Goal: Information Seeking & Learning: Understand process/instructions

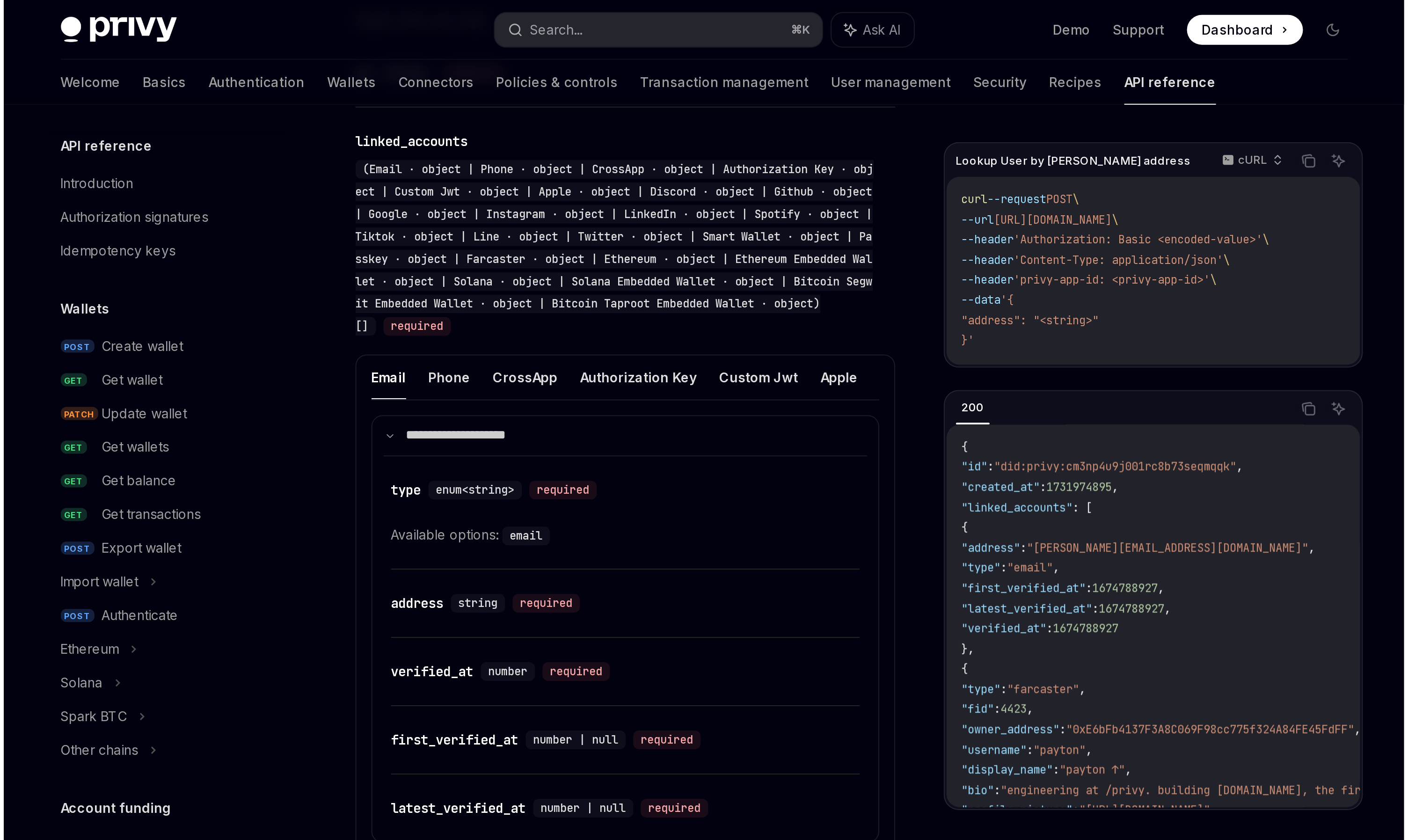
scroll to position [291, 0]
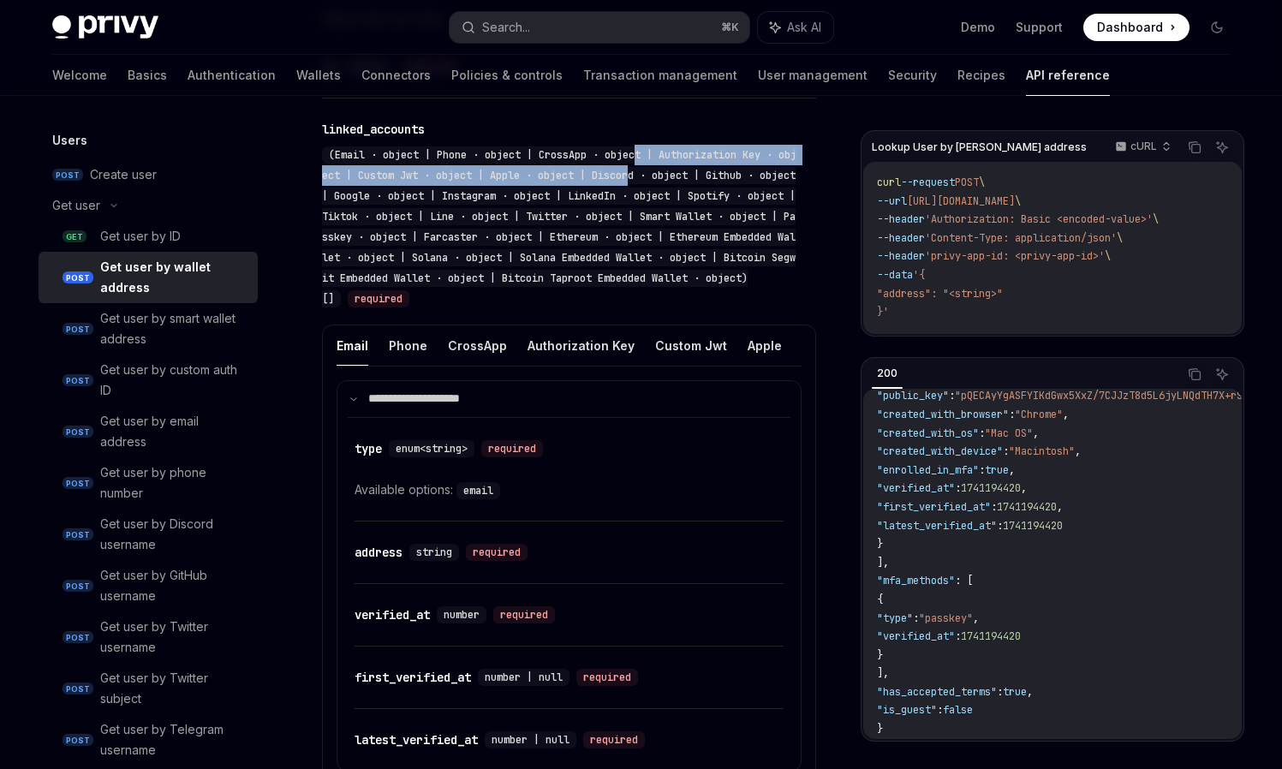
drag, startPoint x: 645, startPoint y: 131, endPoint x: 461, endPoint y: 3, distance: 223.7
click at [634, 148] on span "(Email · object | Phone · object | CrossApp · object | Authorization Key · obje…" at bounding box center [559, 227] width 474 height 158
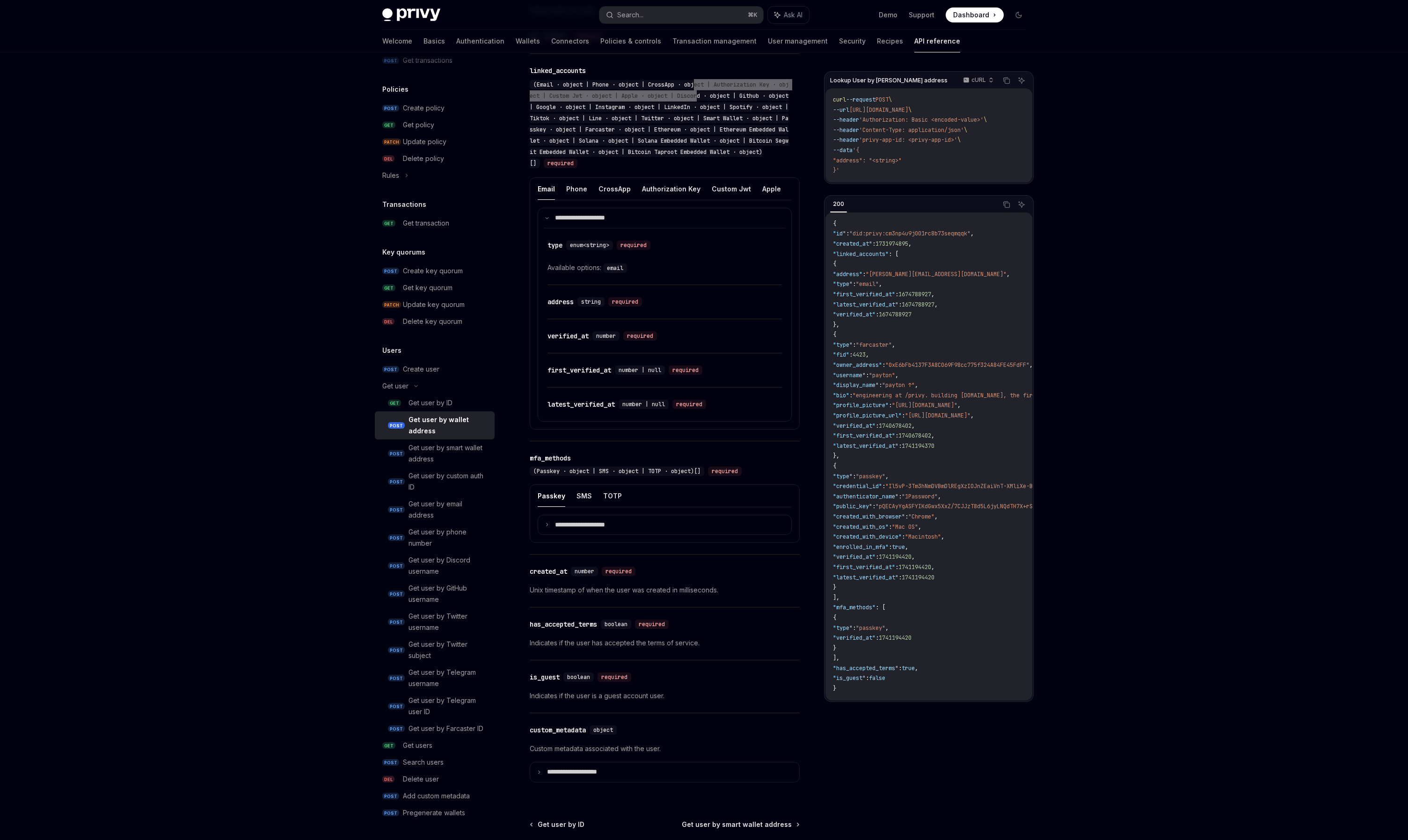
scroll to position [497, 0]
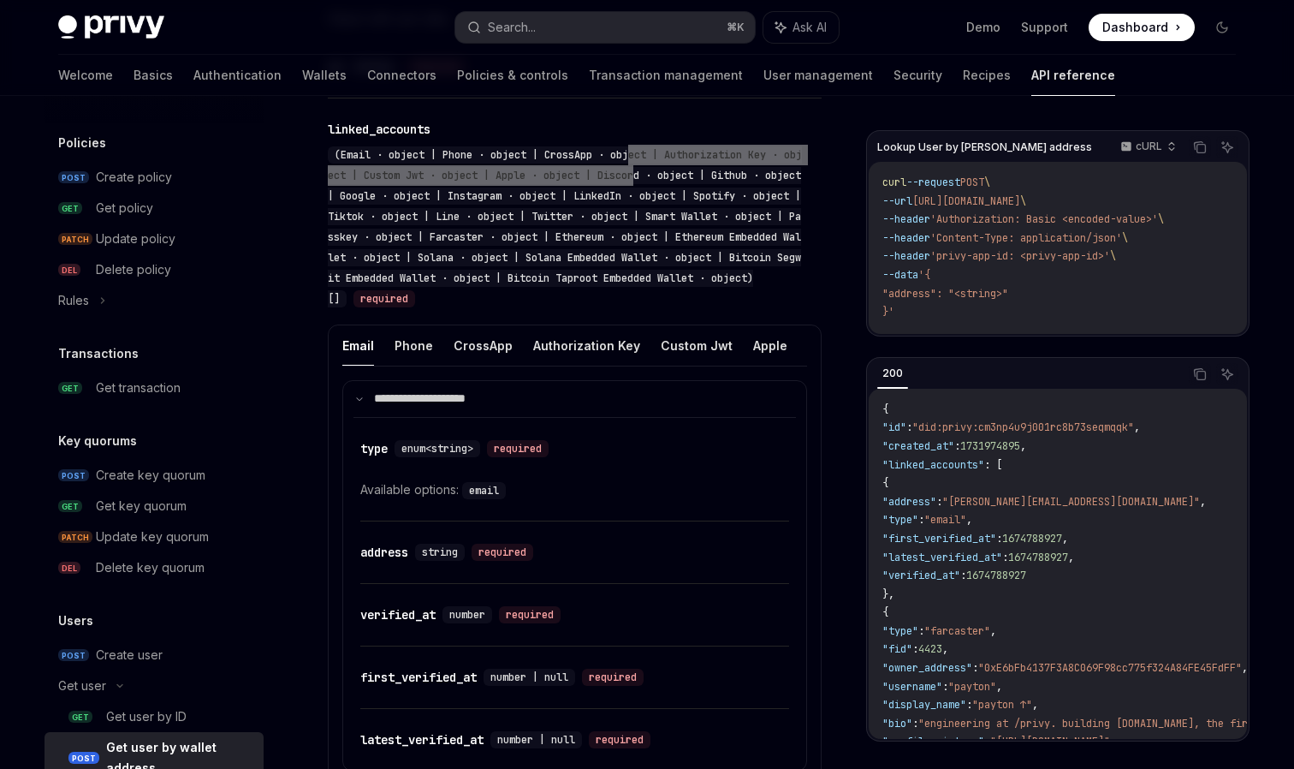
type textarea "*"
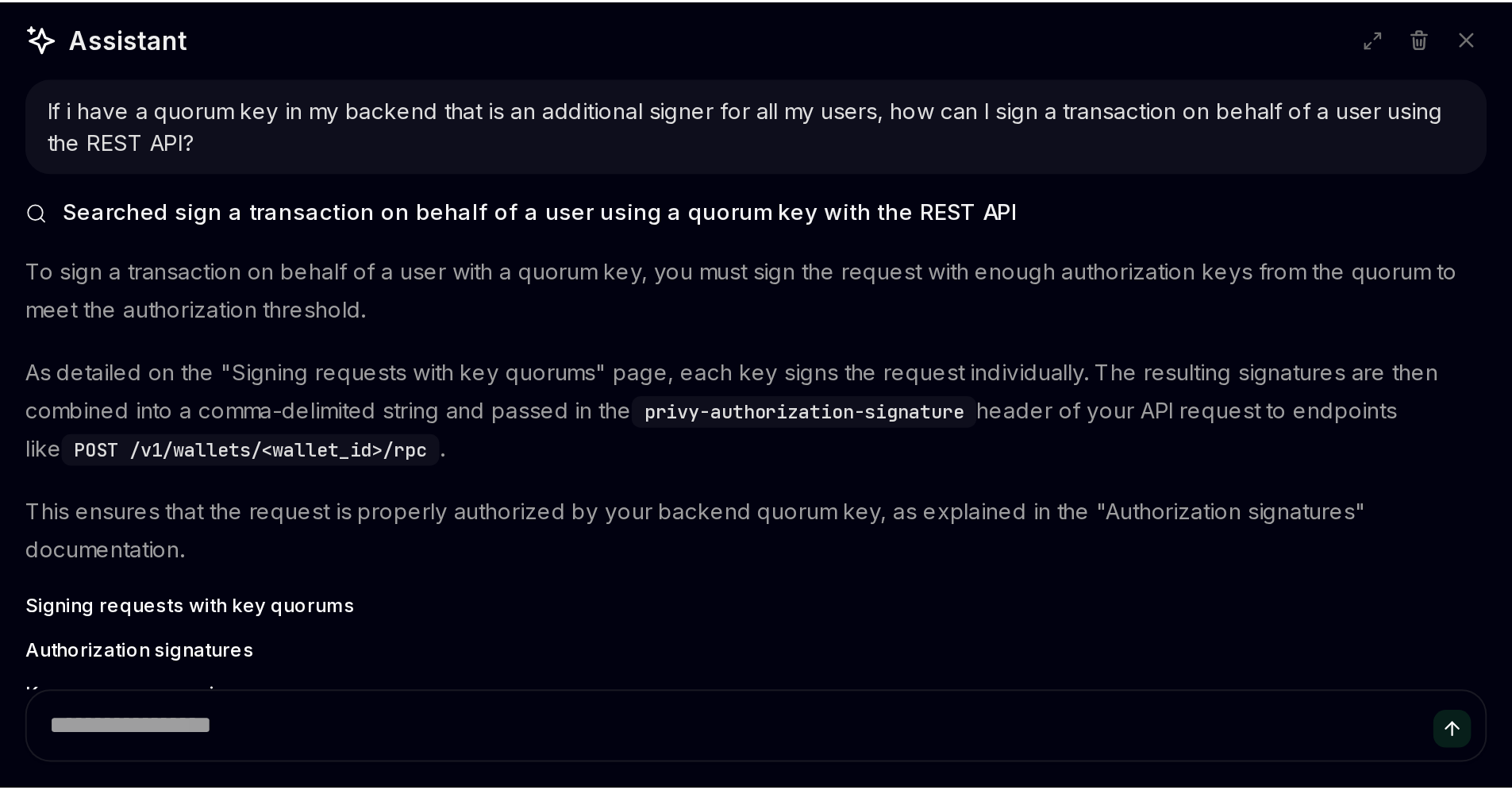
scroll to position [447, 0]
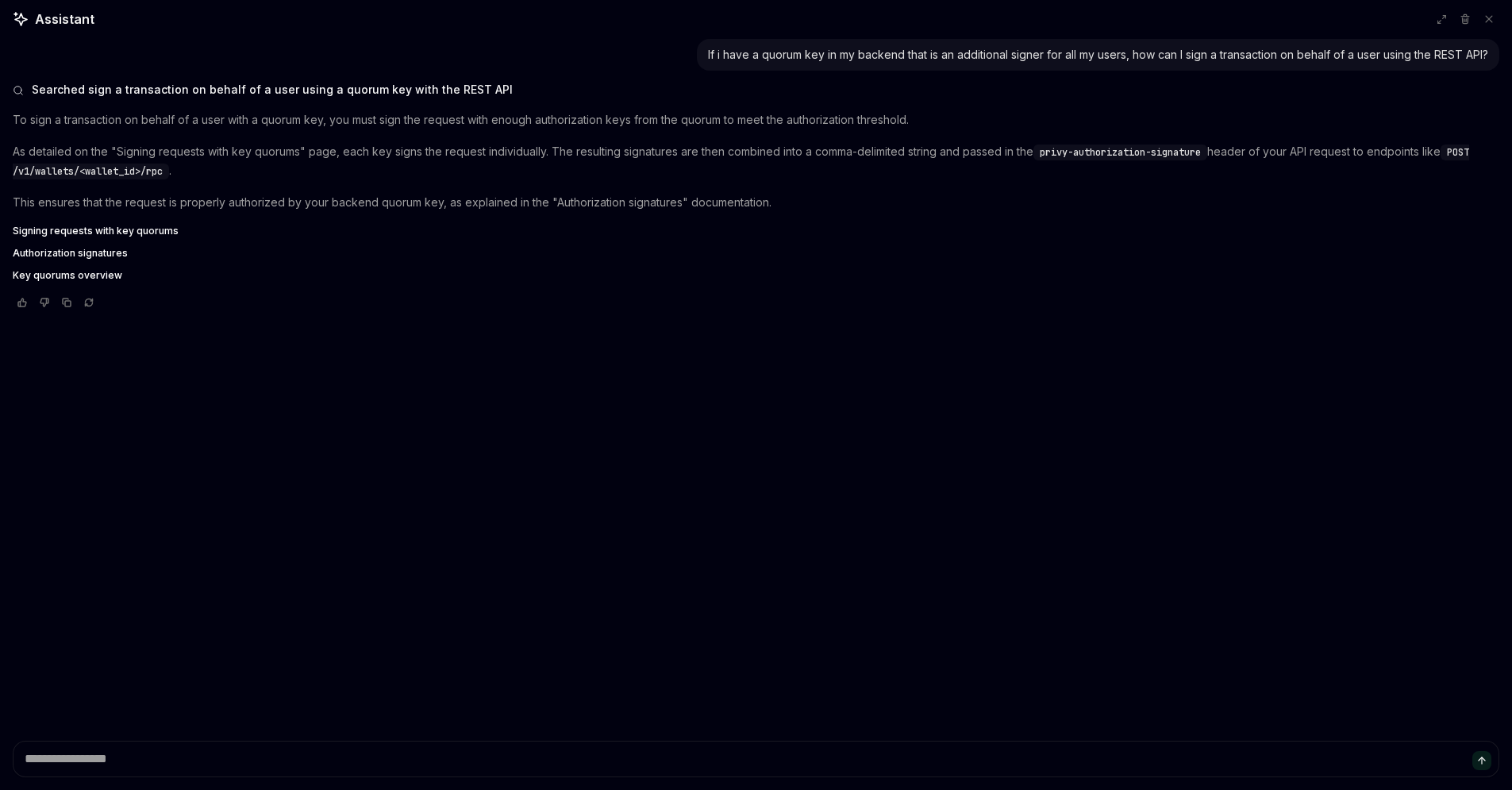
type textarea "*"
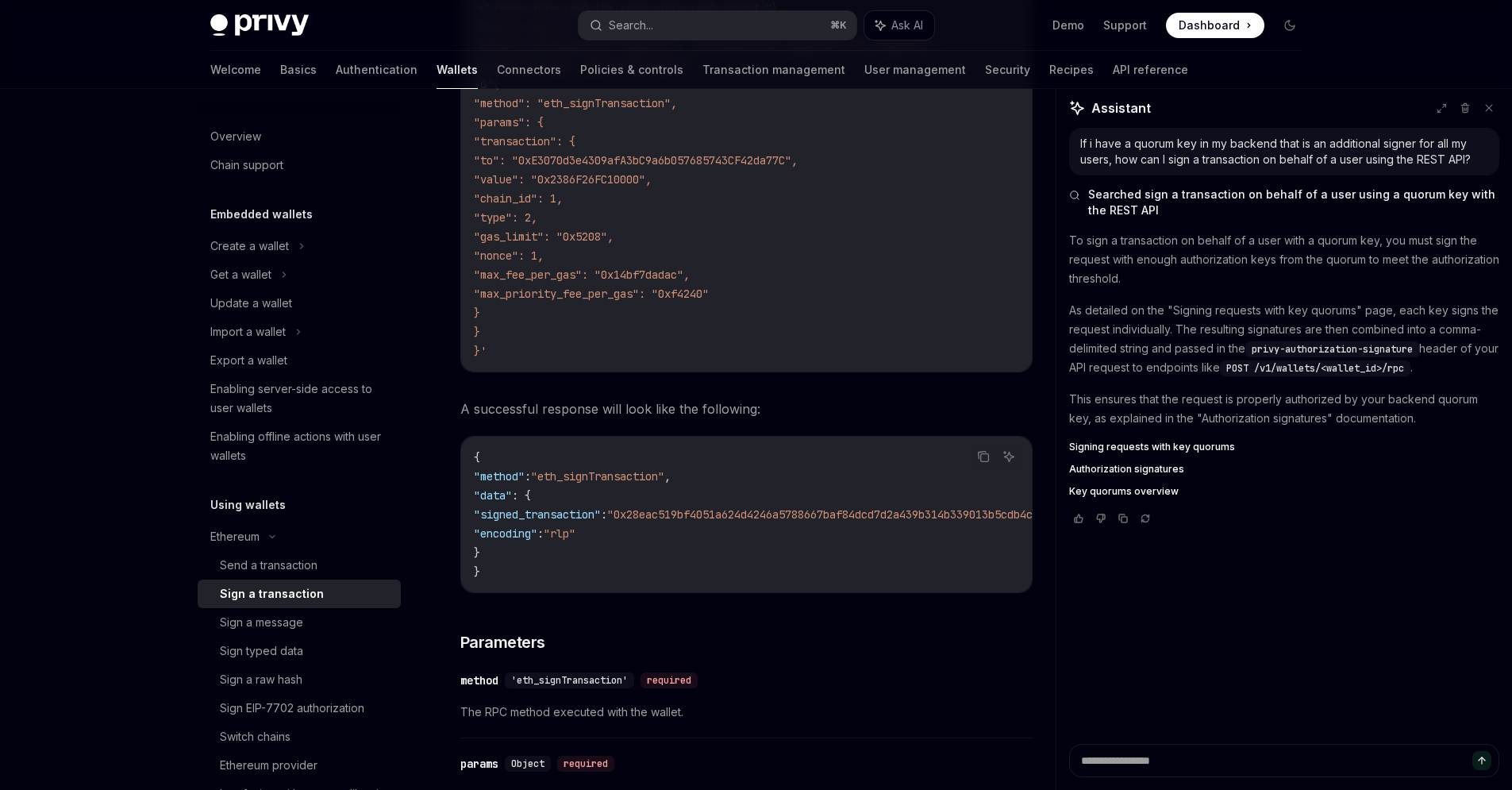
scroll to position [224, 0]
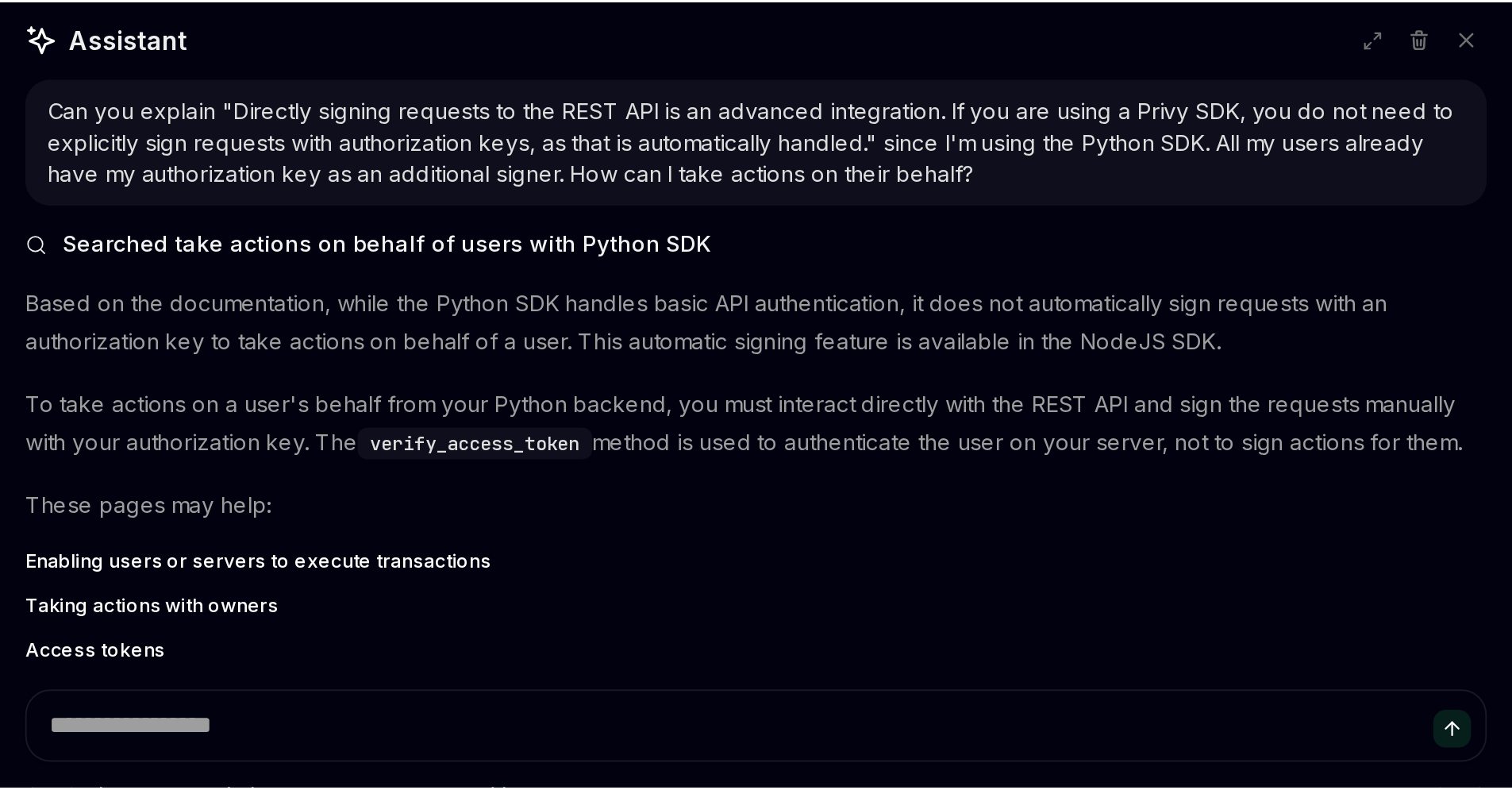
scroll to position [2226, 0]
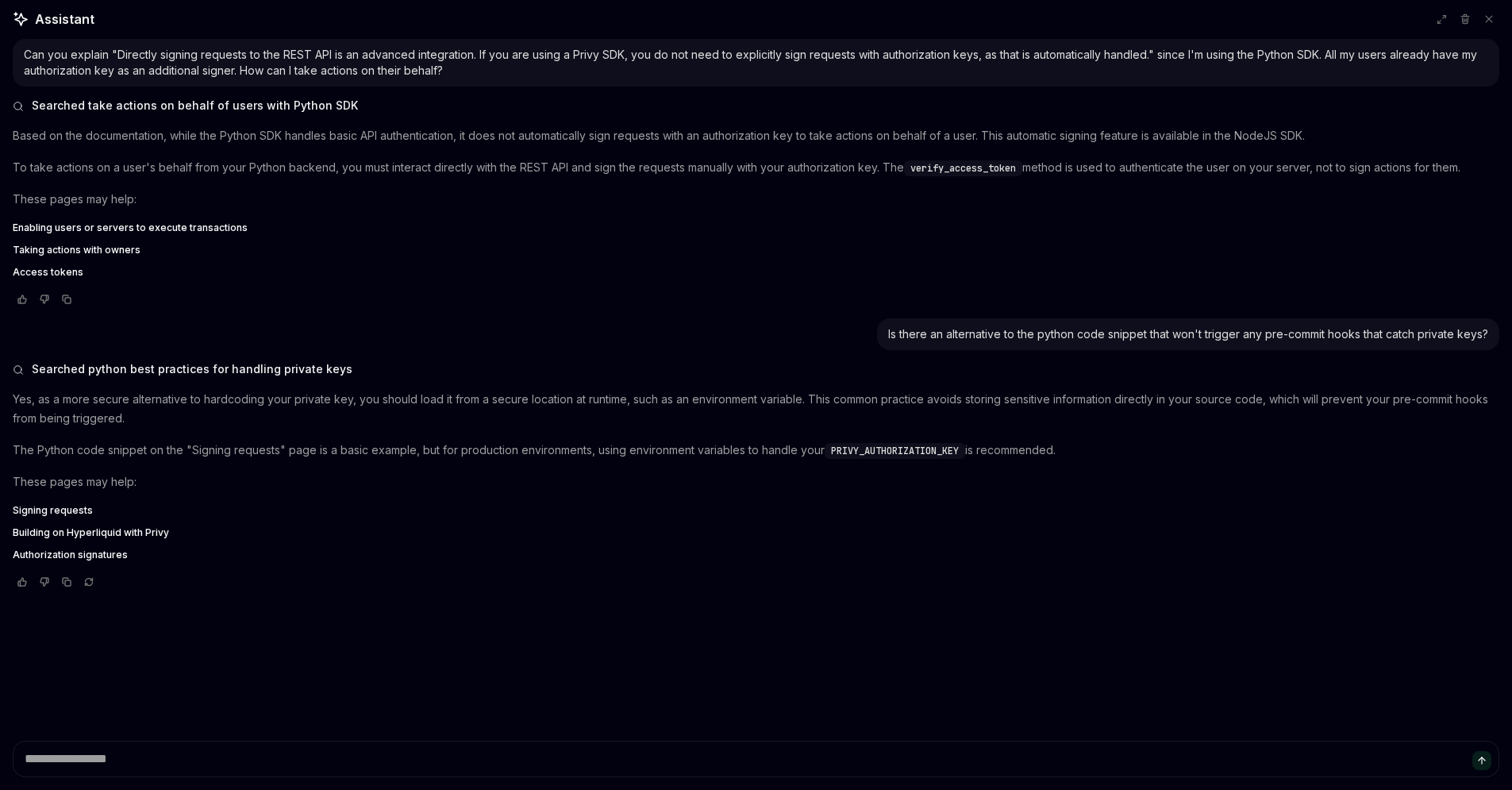
type textarea "*"
